Goal: Browse casually: Explore the website without a specific task or goal

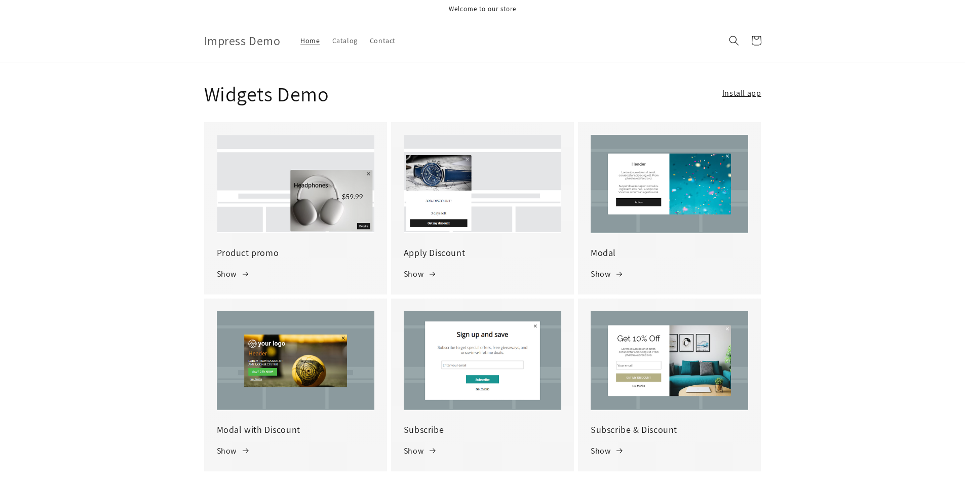
click at [298, 293] on div "Product promo Show" at bounding box center [295, 263] width 183 height 61
click at [230, 277] on link "Show" at bounding box center [233, 274] width 33 height 15
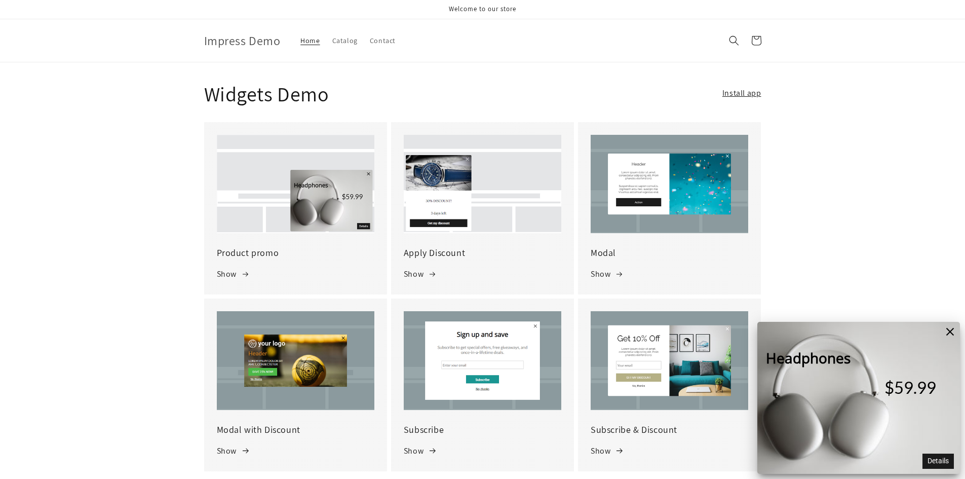
click at [832, 359] on div "Headphones" at bounding box center [807, 358] width 101 height 22
click at [948, 461] on span "Details" at bounding box center [938, 460] width 21 height 9
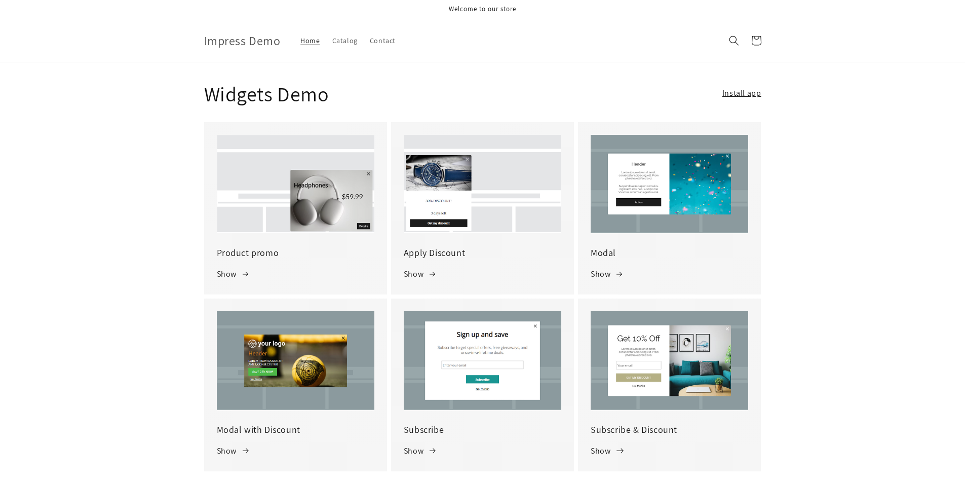
drag, startPoint x: 626, startPoint y: 444, endPoint x: 617, endPoint y: 449, distance: 9.7
click at [624, 444] on link "Show" at bounding box center [607, 451] width 33 height 15
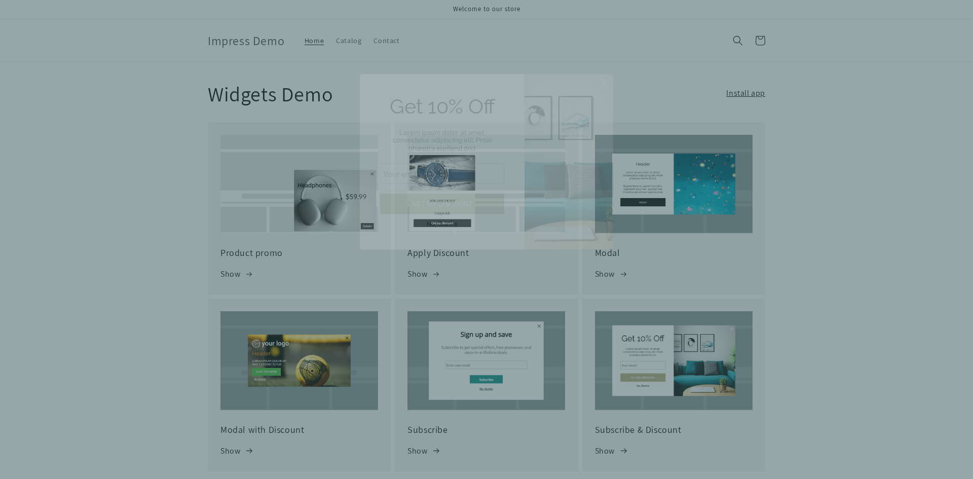
click at [462, 247] on input at bounding box center [442, 251] width 124 height 20
click at [474, 245] on input at bounding box center [442, 251] width 124 height 20
click at [440, 255] on input at bounding box center [442, 251] width 124 height 20
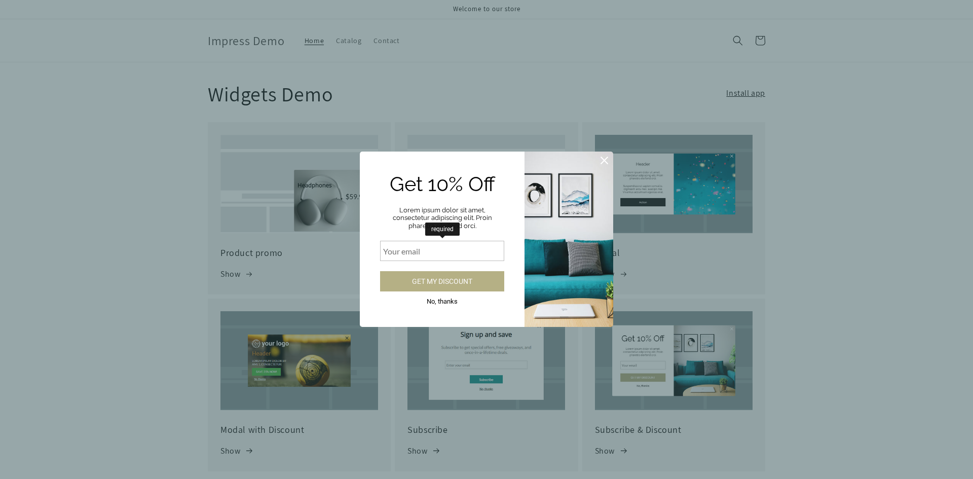
click at [600, 163] on icon at bounding box center [604, 160] width 13 height 13
